Goal: Task Accomplishment & Management: Complete application form

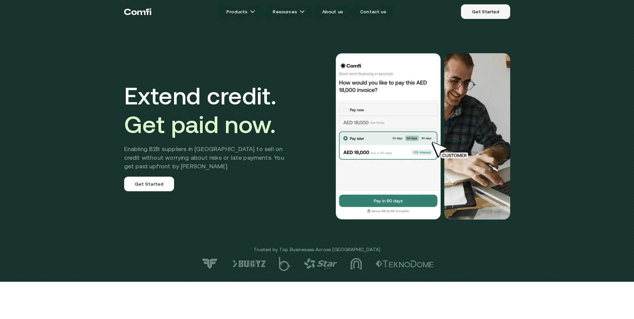
click at [486, 9] on link "Get Started" at bounding box center [485, 11] width 49 height 15
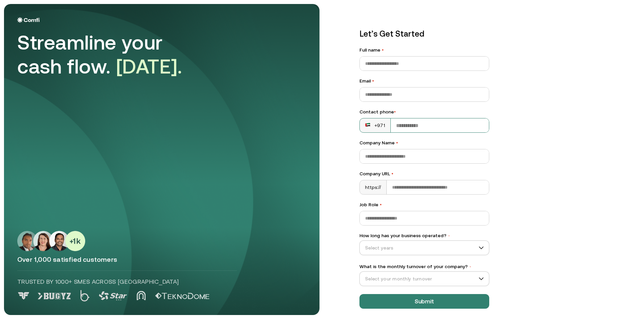
click at [416, 127] on input "Contact phone •" at bounding box center [440, 125] width 98 height 14
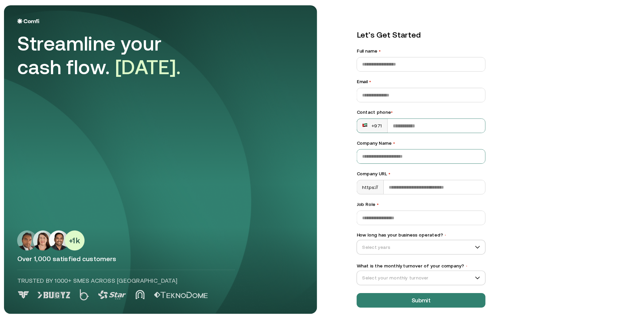
scroll to position [3, 0]
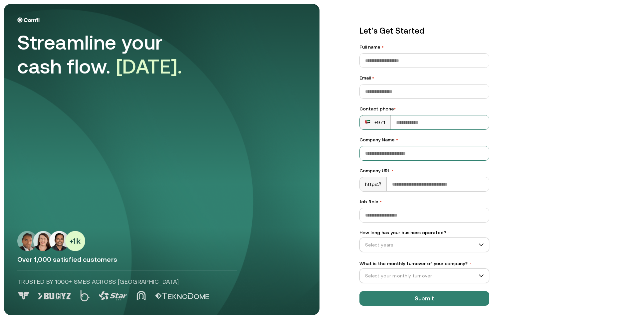
click at [385, 153] on input "Company Name •" at bounding box center [424, 153] width 129 height 14
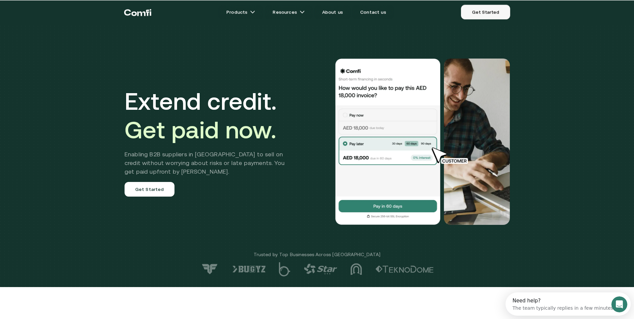
click at [480, 9] on link "Get Started" at bounding box center [485, 12] width 49 height 15
